Goal: Transaction & Acquisition: Purchase product/service

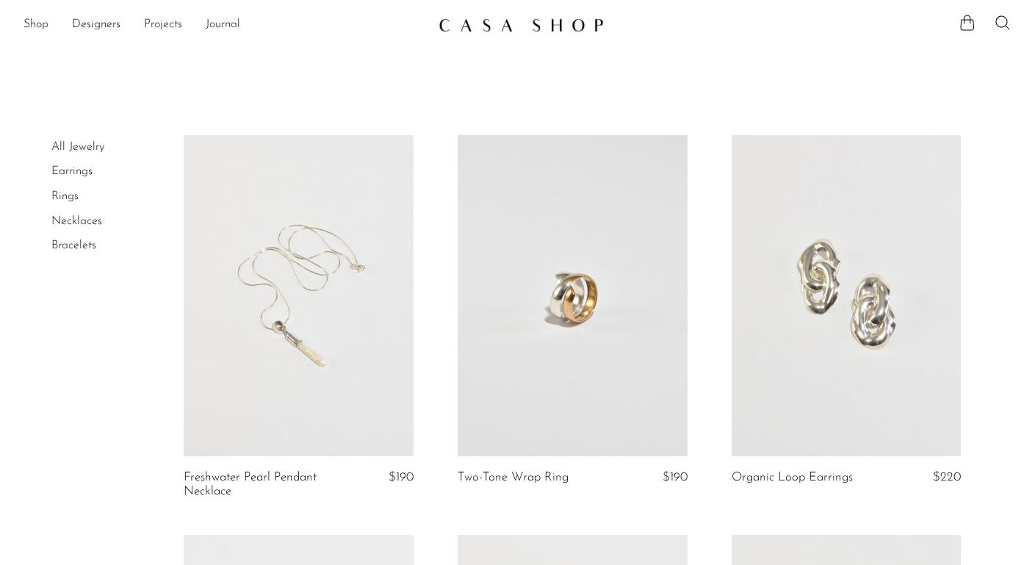
click at [58, 198] on link "Rings" at bounding box center [64, 196] width 27 height 12
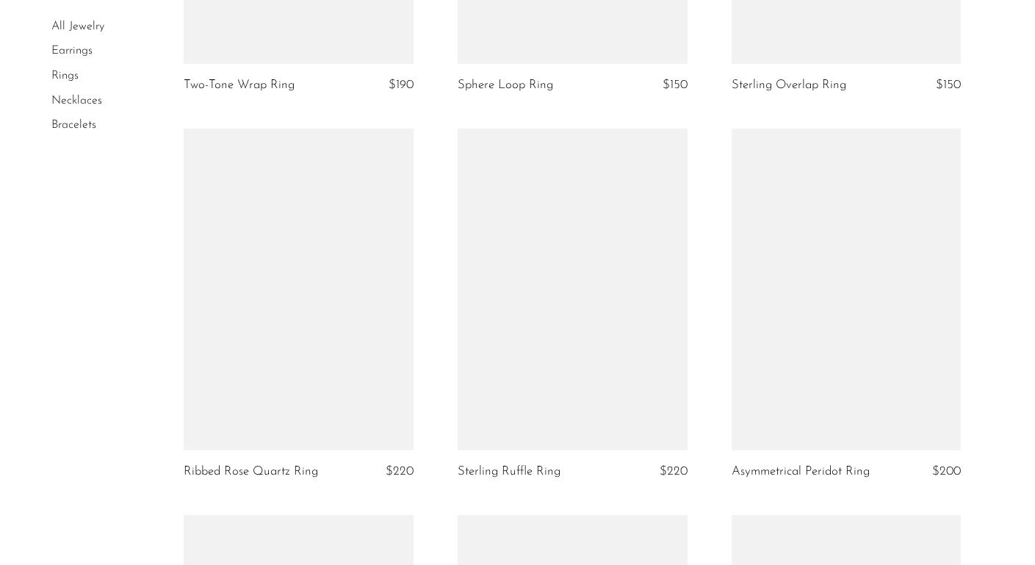
scroll to position [1960, 0]
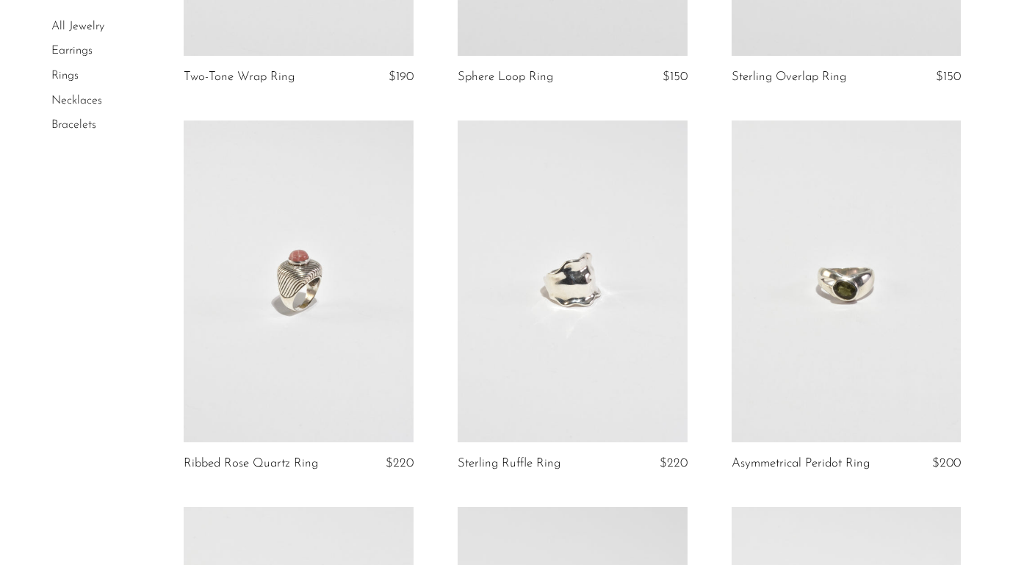
click at [284, 281] on link at bounding box center [299, 281] width 230 height 322
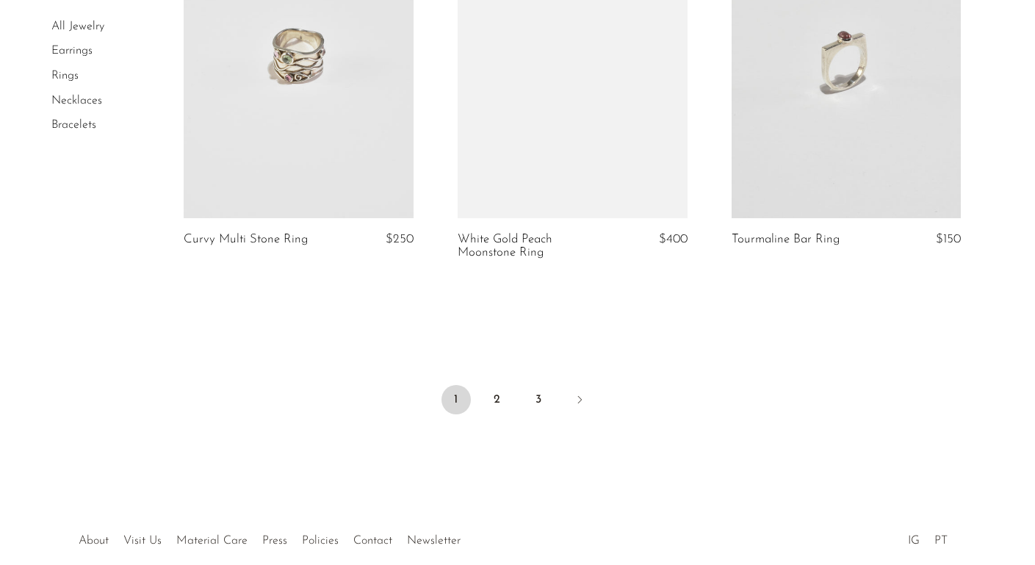
scroll to position [4576, 0]
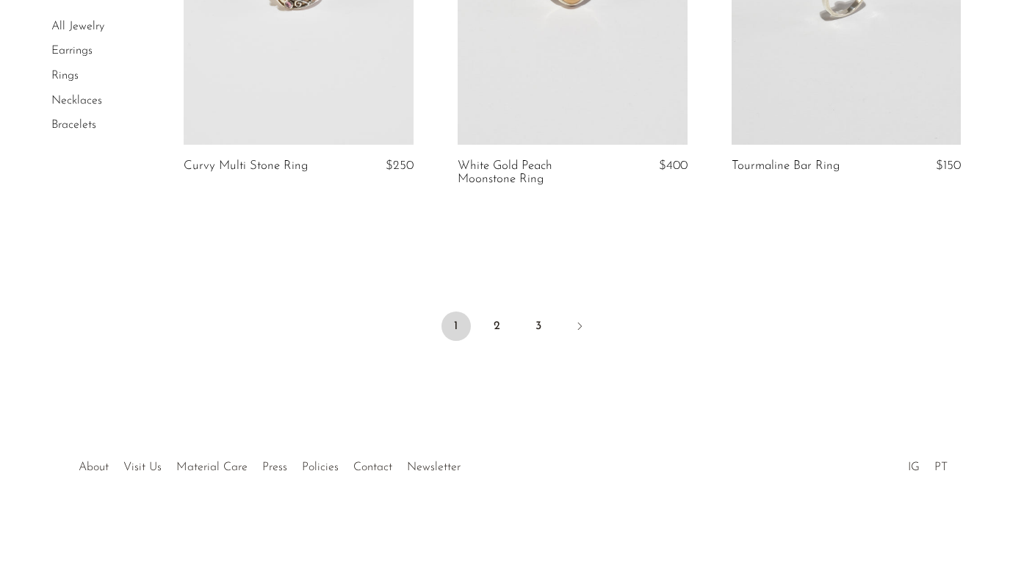
click at [493, 345] on ul "1 2 3" at bounding box center [518, 328] width 940 height 44
click at [494, 326] on link "2" at bounding box center [497, 325] width 29 height 29
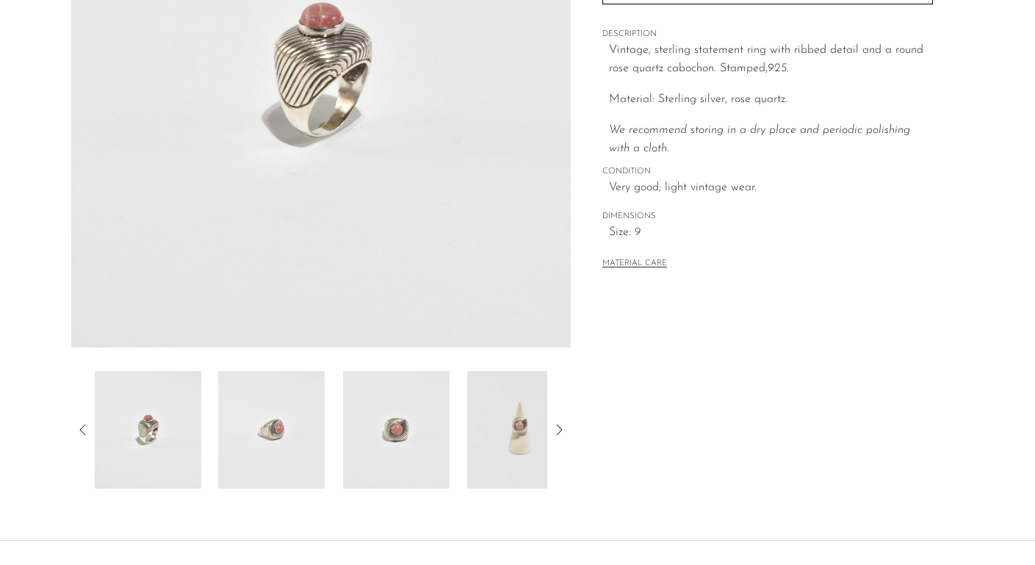
scroll to position [391, 0]
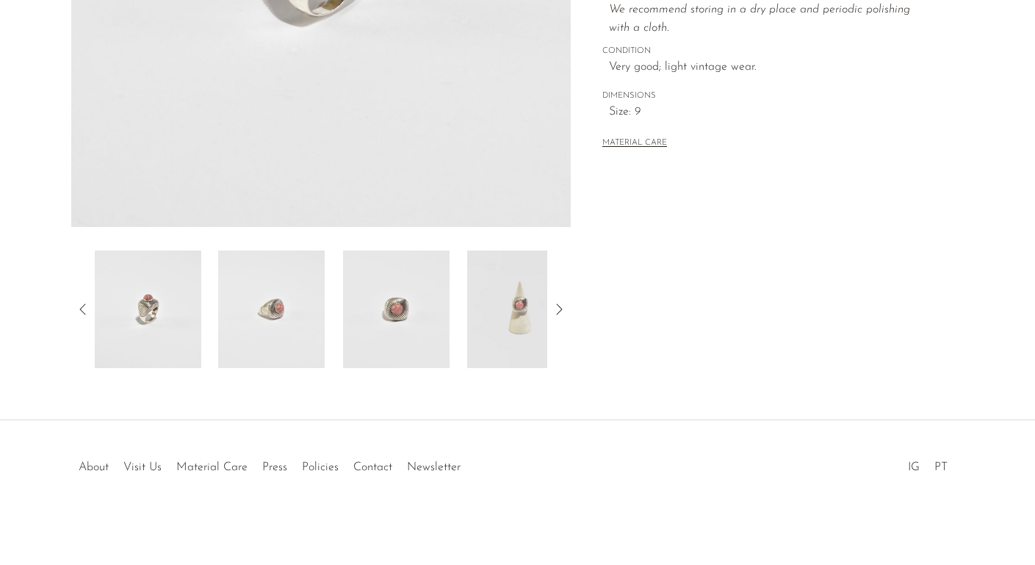
click at [378, 317] on img at bounding box center [396, 309] width 106 height 118
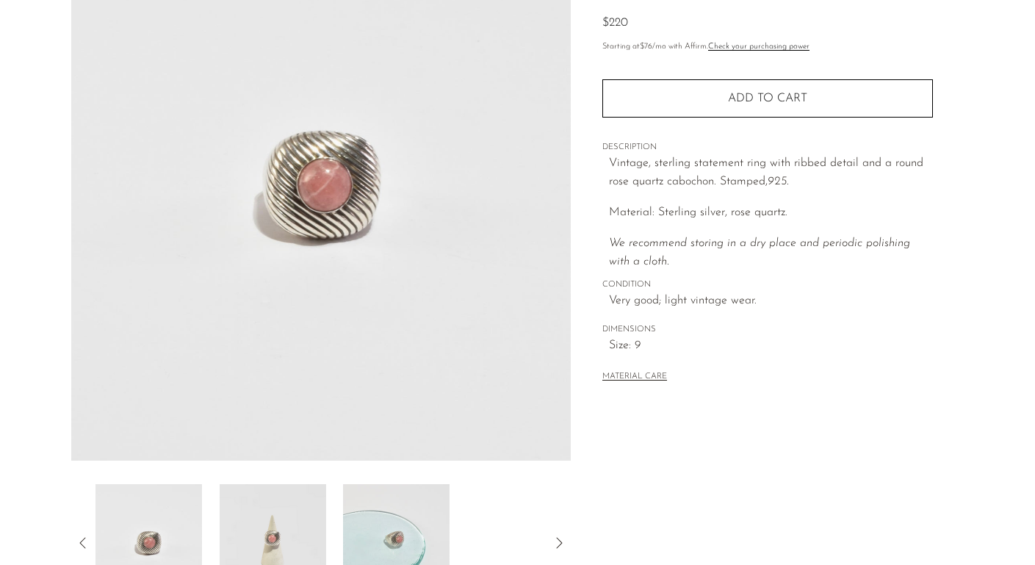
scroll to position [151, 0]
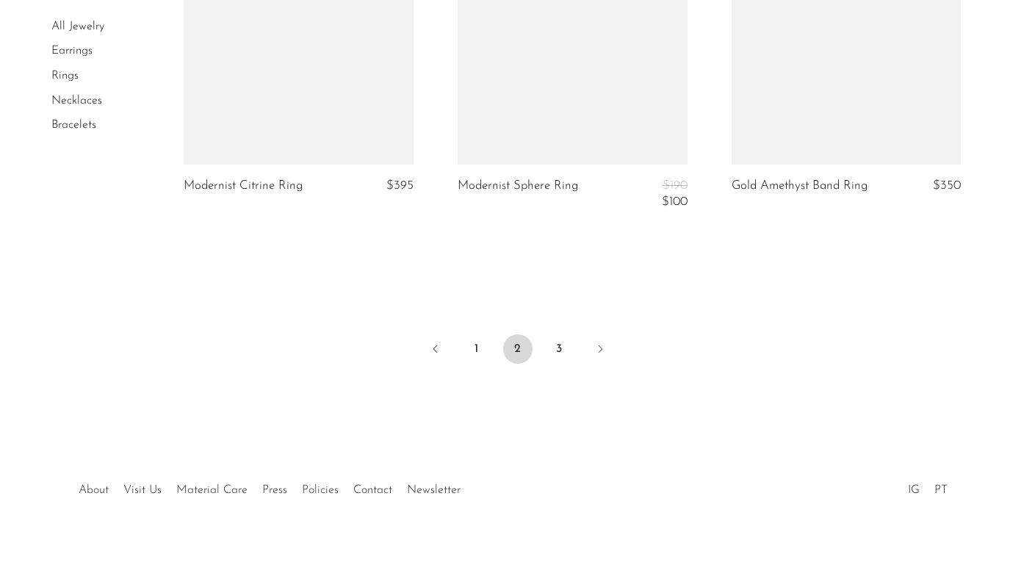
scroll to position [4643, 0]
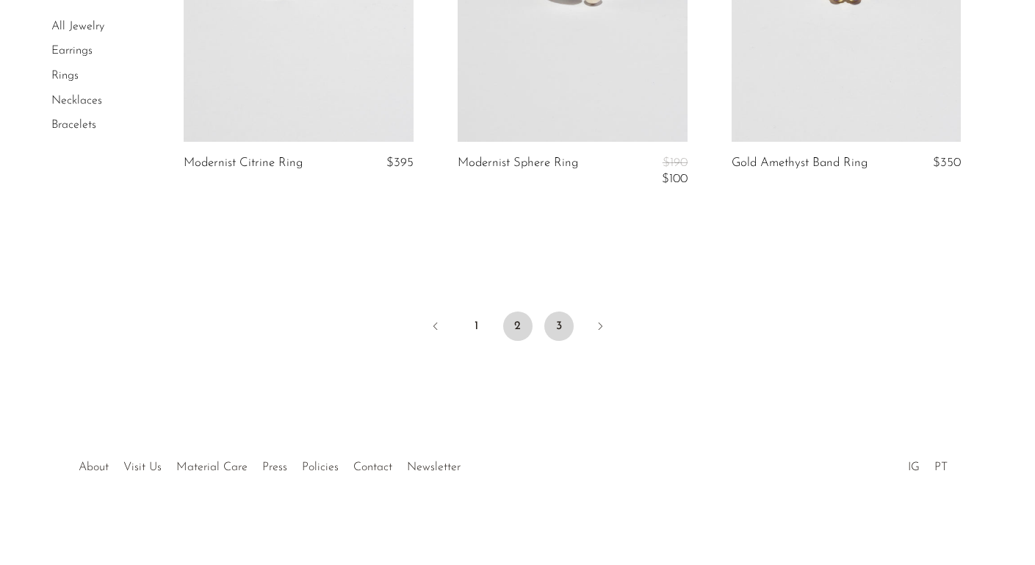
click at [556, 322] on link "3" at bounding box center [558, 325] width 29 height 29
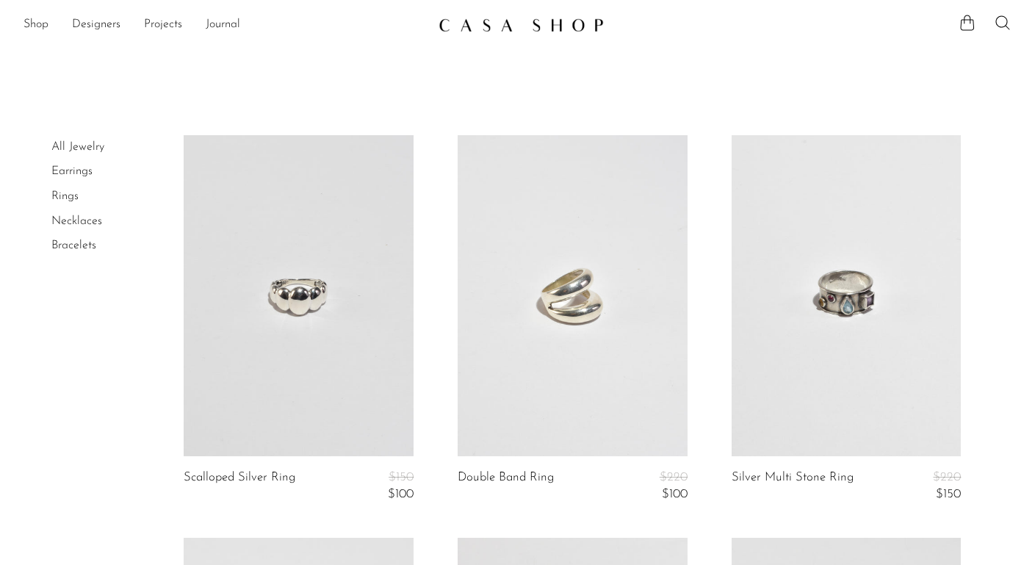
click at [576, 273] on link at bounding box center [573, 296] width 230 height 322
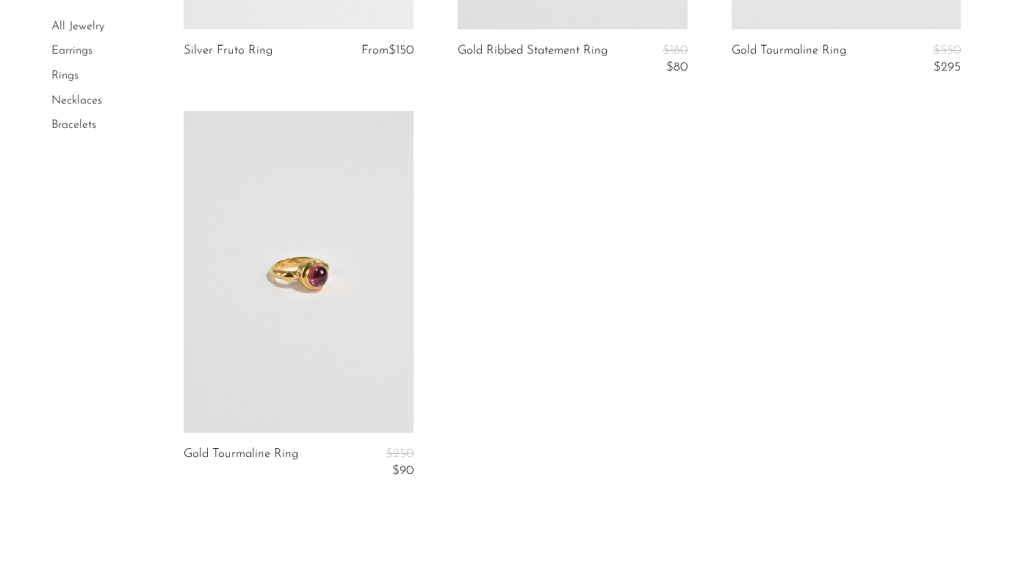
scroll to position [4053, 0]
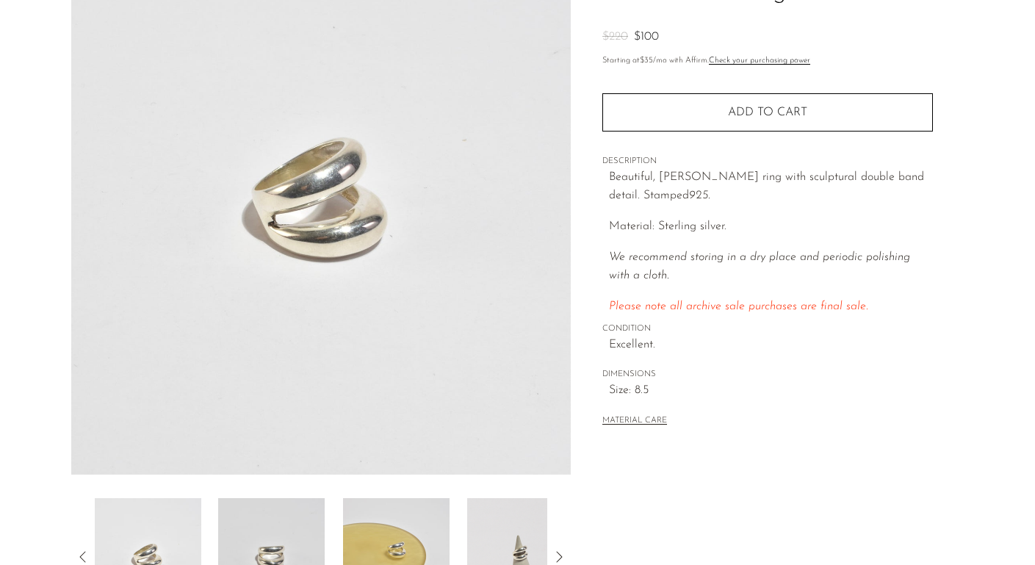
scroll to position [147, 0]
